Goal: Information Seeking & Learning: Find specific fact

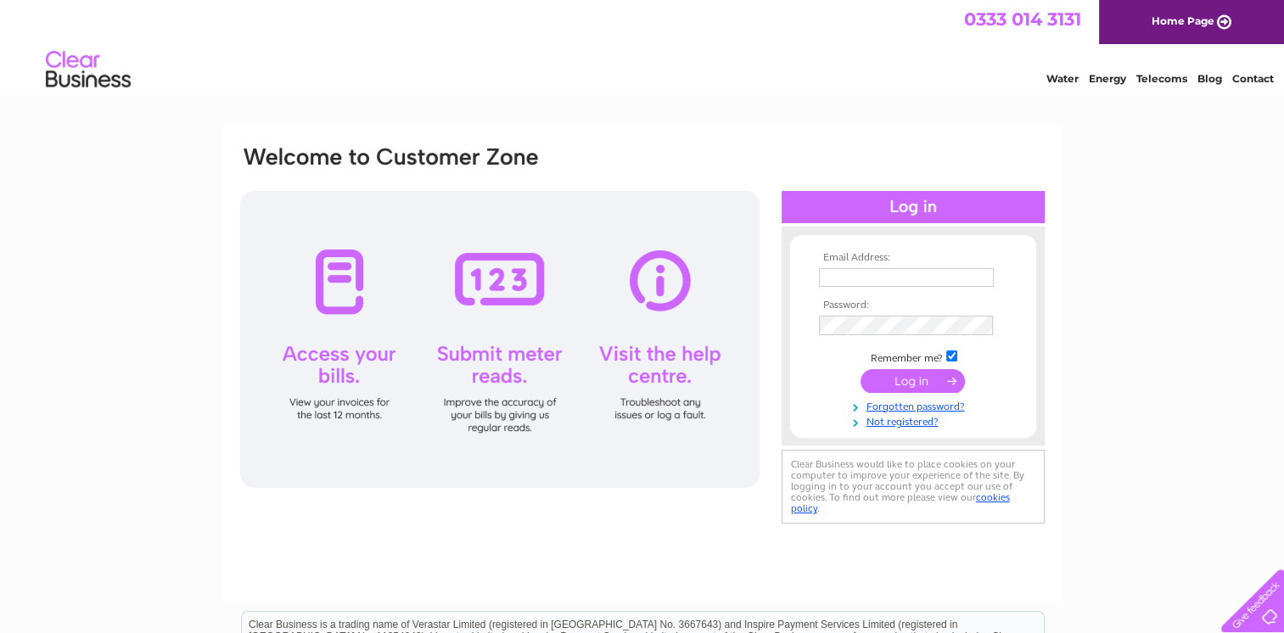
type input "[EMAIL_ADDRESS][DOMAIN_NAME]"
click at [930, 380] on input "submit" at bounding box center [913, 381] width 104 height 24
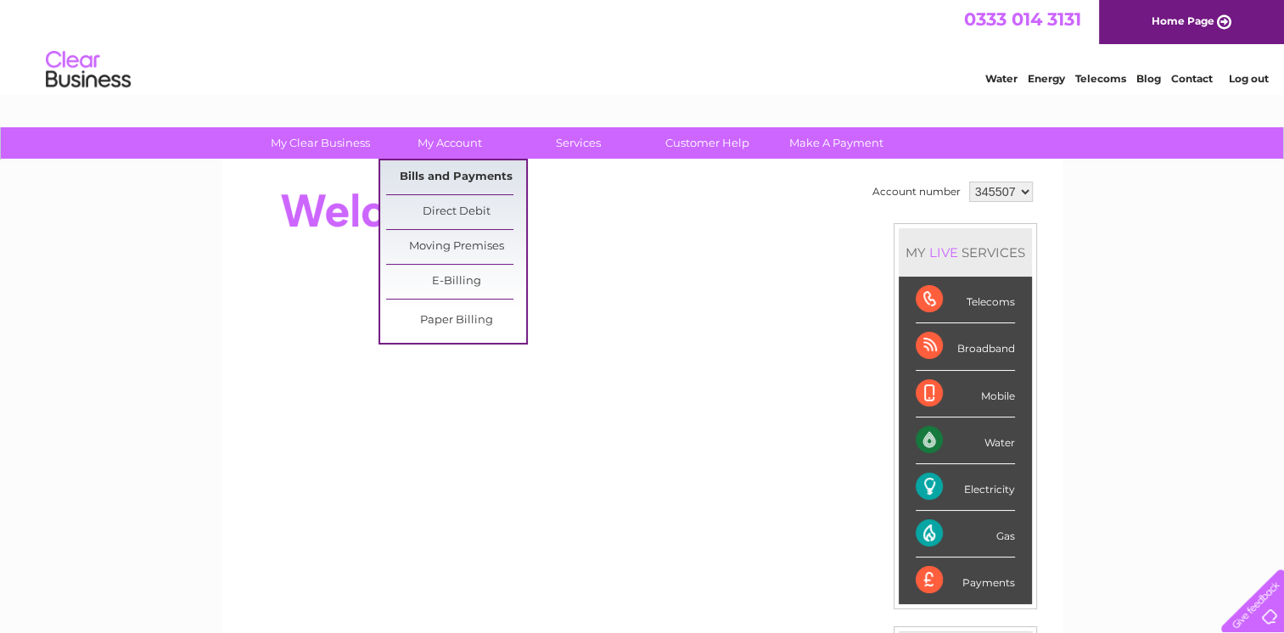
click at [471, 179] on link "Bills and Payments" at bounding box center [456, 177] width 140 height 34
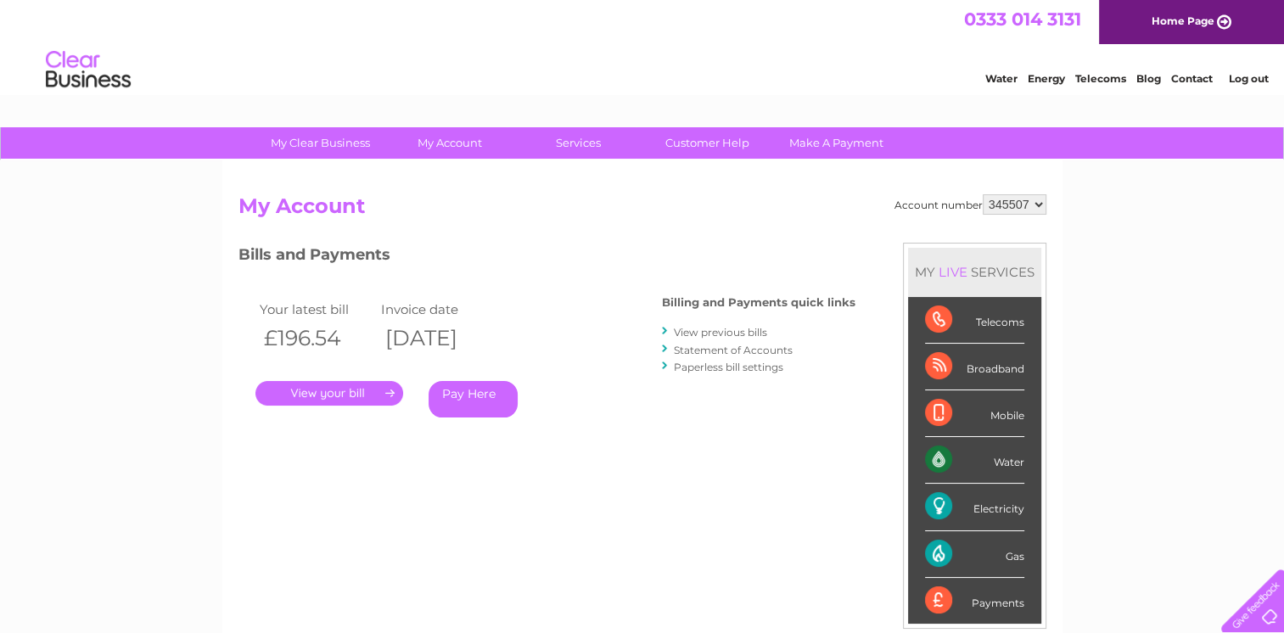
click at [317, 389] on link "." at bounding box center [330, 393] width 148 height 25
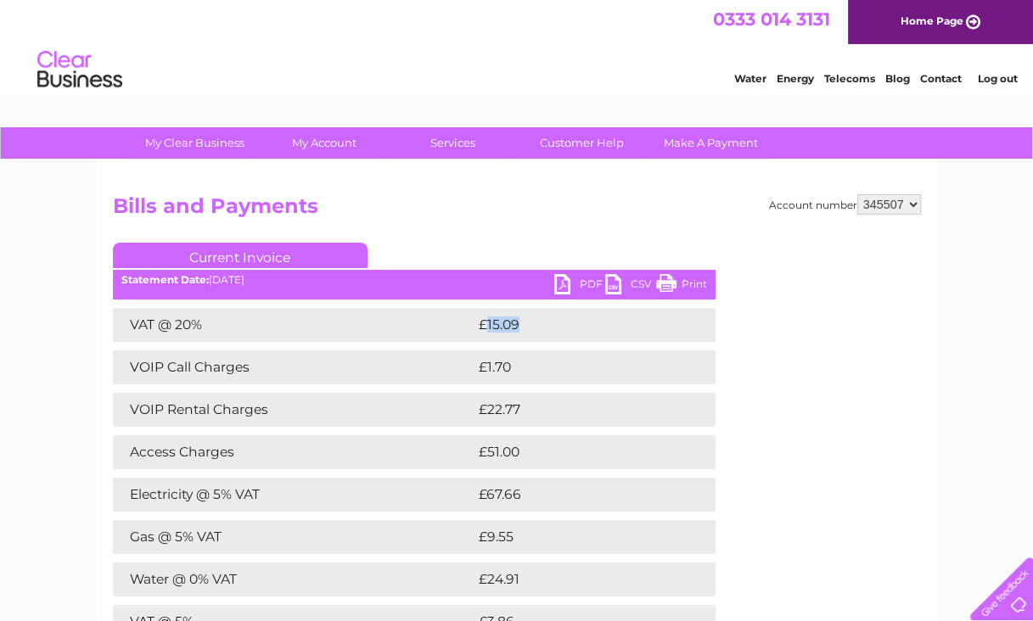
drag, startPoint x: 526, startPoint y: 325, endPoint x: 487, endPoint y: 323, distance: 39.1
click at [487, 323] on td "£15.09" at bounding box center [577, 325] width 205 height 34
copy td "15.09"
click at [532, 360] on td "£1.70" at bounding box center [575, 368] width 200 height 34
drag, startPoint x: 523, startPoint y: 363, endPoint x: 486, endPoint y: 360, distance: 36.7
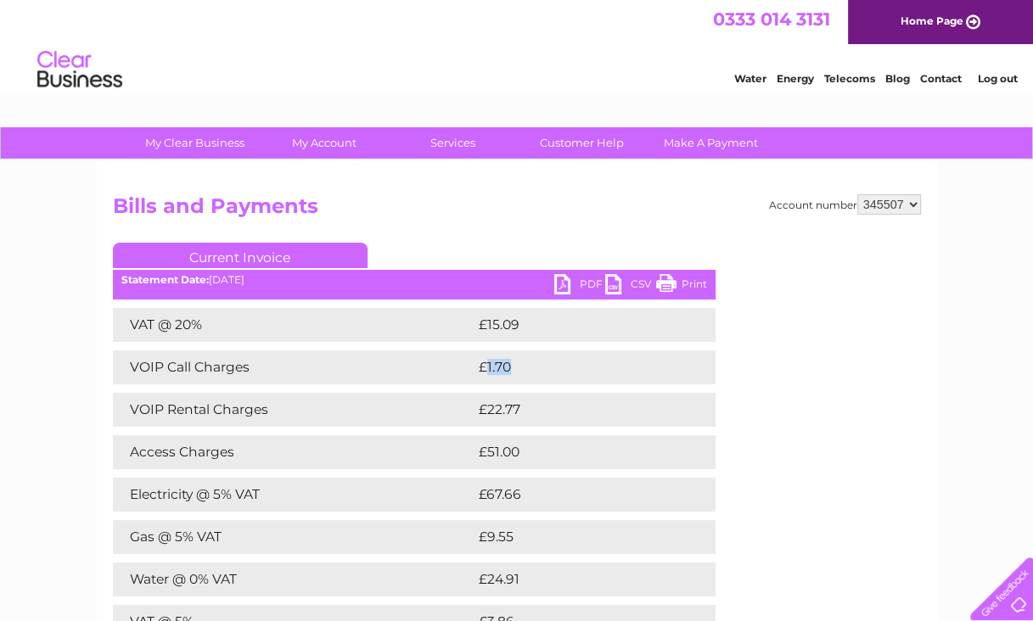
click at [486, 360] on td "£1.70" at bounding box center [575, 368] width 200 height 34
click at [516, 366] on td "£1.70" at bounding box center [575, 368] width 200 height 34
click at [486, 368] on td "£1.70" at bounding box center [575, 368] width 200 height 34
copy td "1.70"
click at [493, 406] on td "£22.77" at bounding box center [578, 410] width 206 height 34
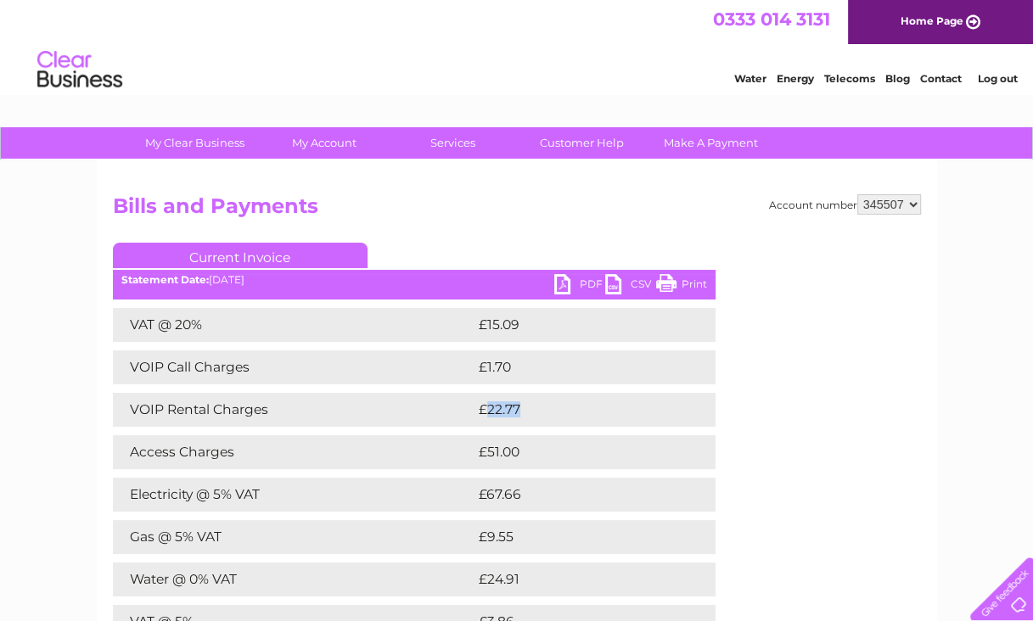
drag, startPoint x: 531, startPoint y: 409, endPoint x: 490, endPoint y: 409, distance: 40.8
click at [490, 409] on td "£22.77" at bounding box center [578, 410] width 206 height 34
copy td "22.77"
click at [496, 453] on td "£51.00" at bounding box center [577, 453] width 205 height 34
drag, startPoint x: 527, startPoint y: 457, endPoint x: 486, endPoint y: 452, distance: 41.1
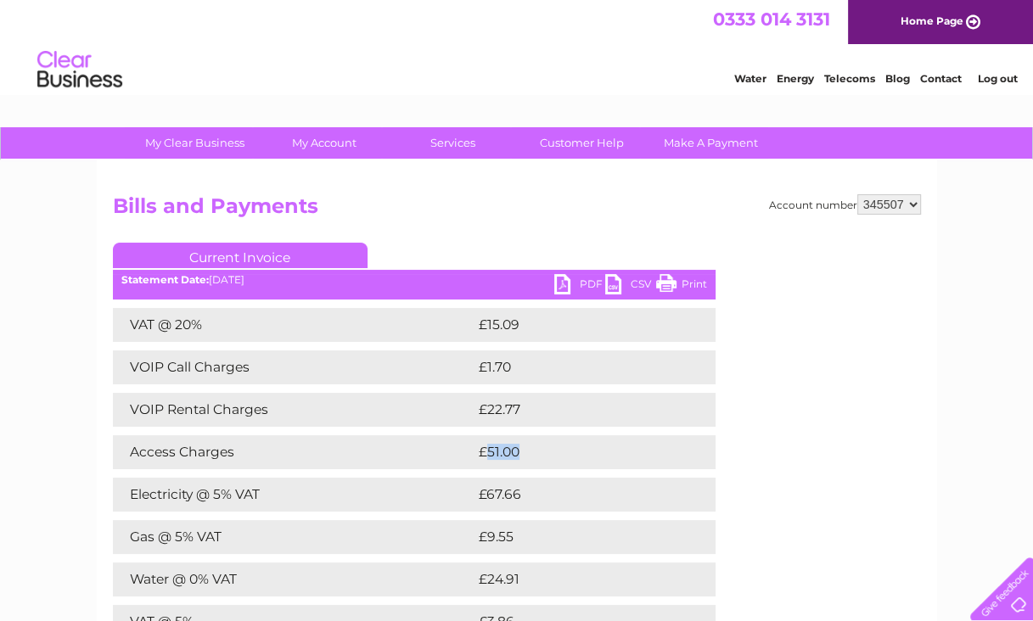
click at [486, 452] on td "£51.00" at bounding box center [577, 453] width 205 height 34
copy td "51.00"
click at [514, 465] on td "£51.00" at bounding box center [577, 453] width 205 height 34
drag, startPoint x: 495, startPoint y: 495, endPoint x: 486, endPoint y: 494, distance: 8.5
click at [486, 494] on td "£67.66" at bounding box center [578, 495] width 206 height 34
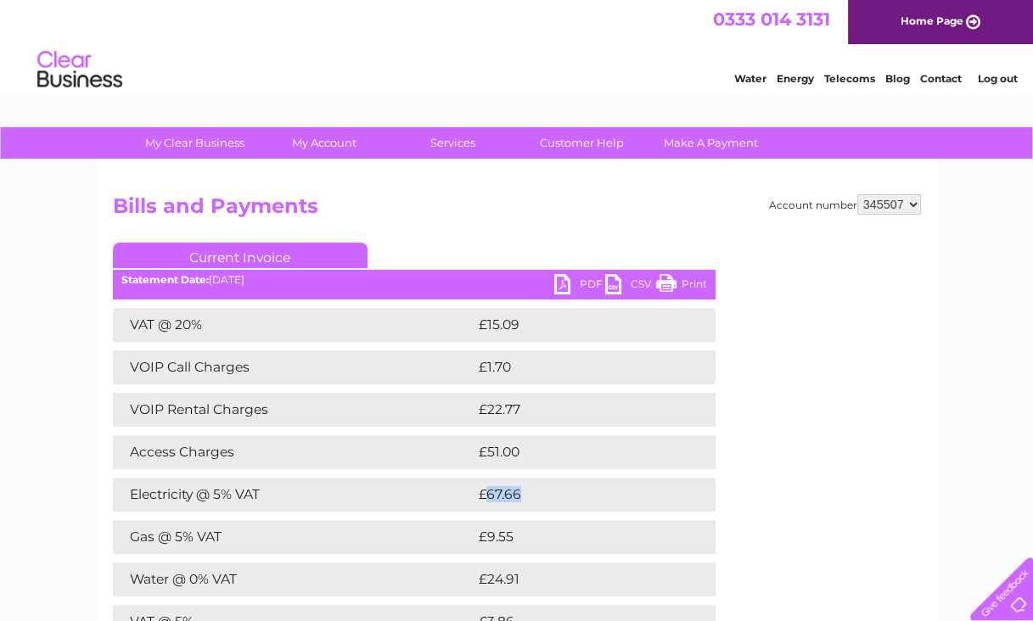
copy td "67.66"
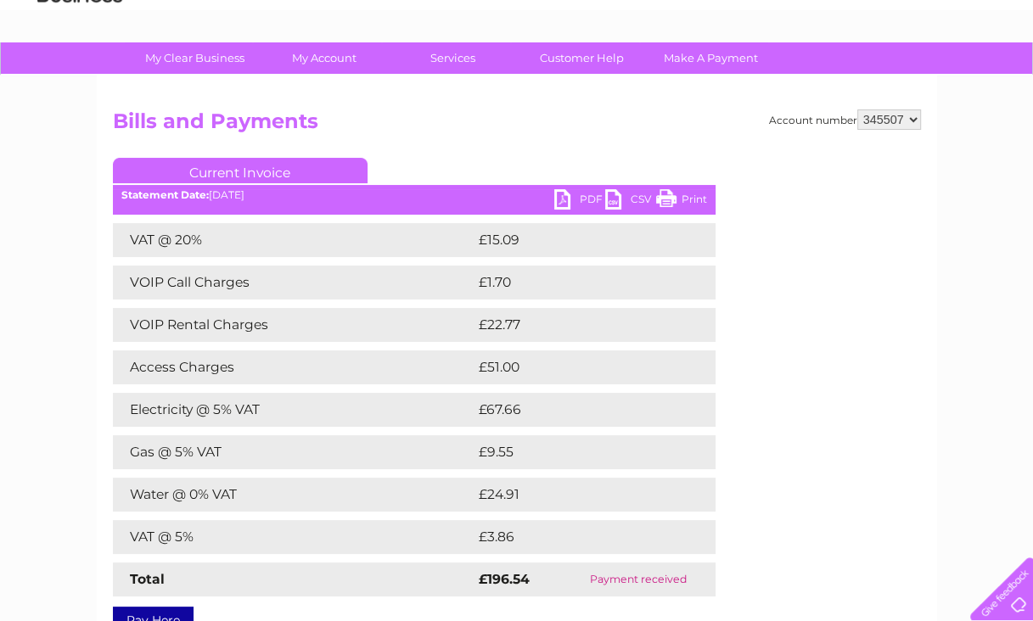
click at [516, 451] on td "£9.55" at bounding box center [575, 453] width 201 height 34
drag, startPoint x: 515, startPoint y: 450, endPoint x: 490, endPoint y: 451, distance: 25.5
click at [490, 451] on td "£9.55" at bounding box center [575, 453] width 201 height 34
copy td "9.55"
click at [589, 456] on td "£9.55" at bounding box center [575, 453] width 201 height 34
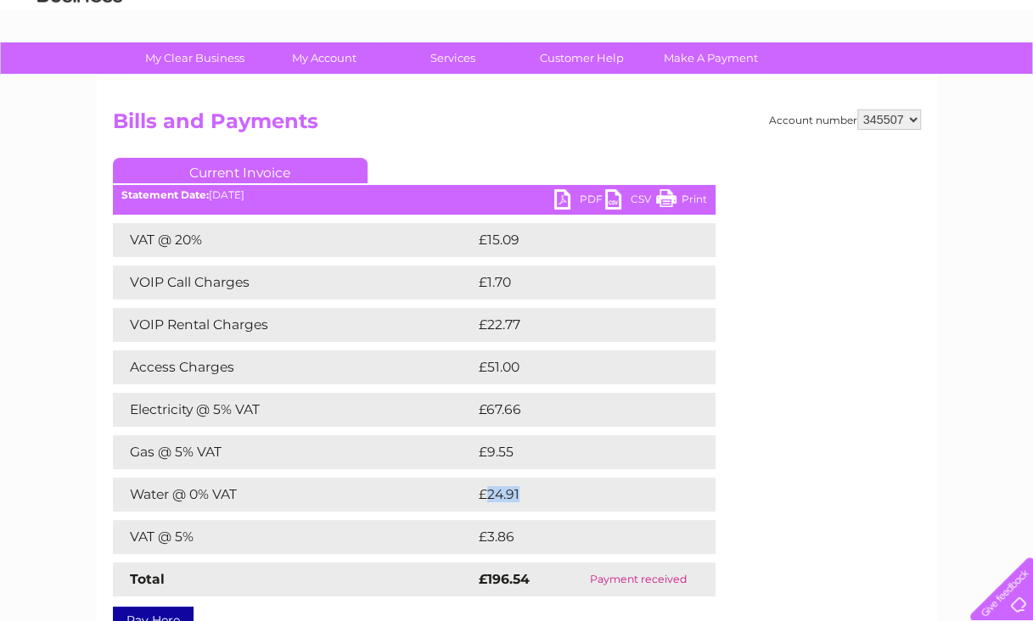
drag, startPoint x: 528, startPoint y: 497, endPoint x: 486, endPoint y: 497, distance: 41.6
click at [486, 497] on td "£24.91" at bounding box center [577, 495] width 205 height 34
copy td "24.91"
